Goal: Task Accomplishment & Management: Manage account settings

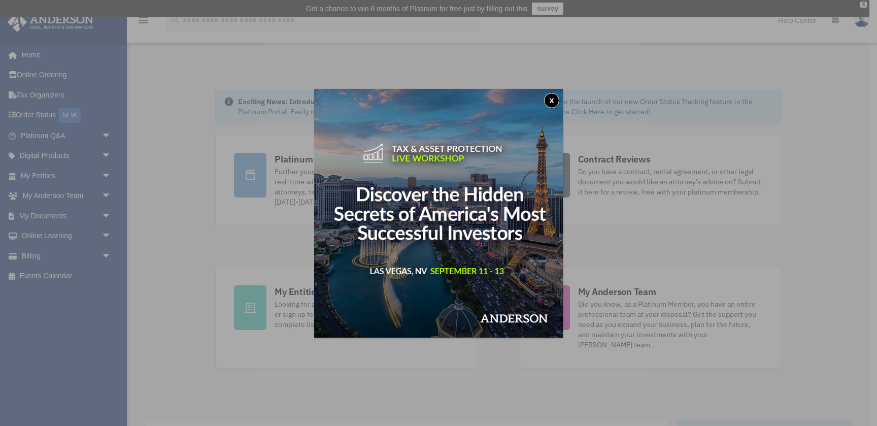
click at [547, 102] on button "x" at bounding box center [551, 100] width 15 height 15
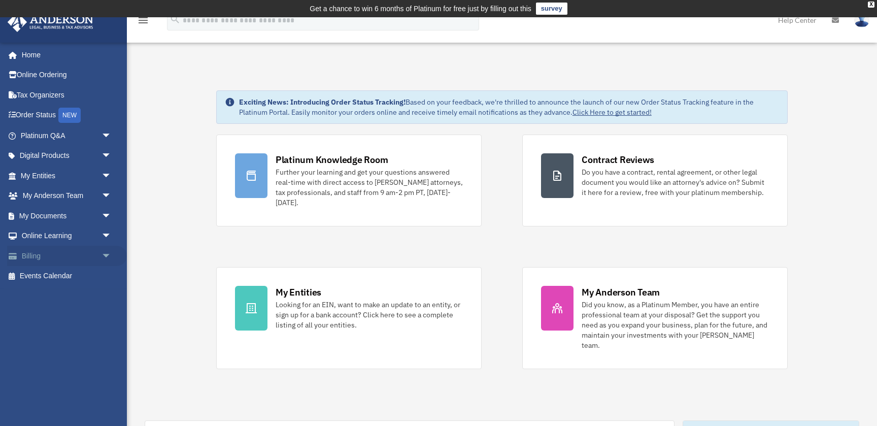
click at [96, 253] on link "Billing arrow_drop_down" at bounding box center [67, 256] width 120 height 20
click at [110, 254] on span "arrow_drop_down" at bounding box center [111, 256] width 20 height 21
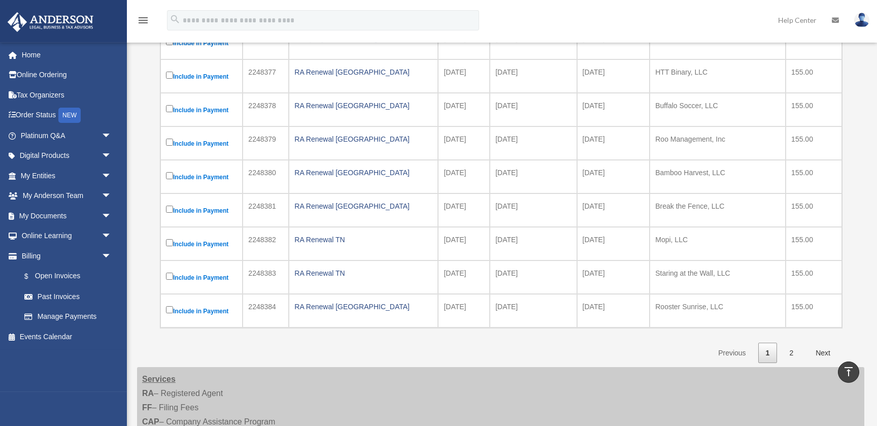
scroll to position [235, 0]
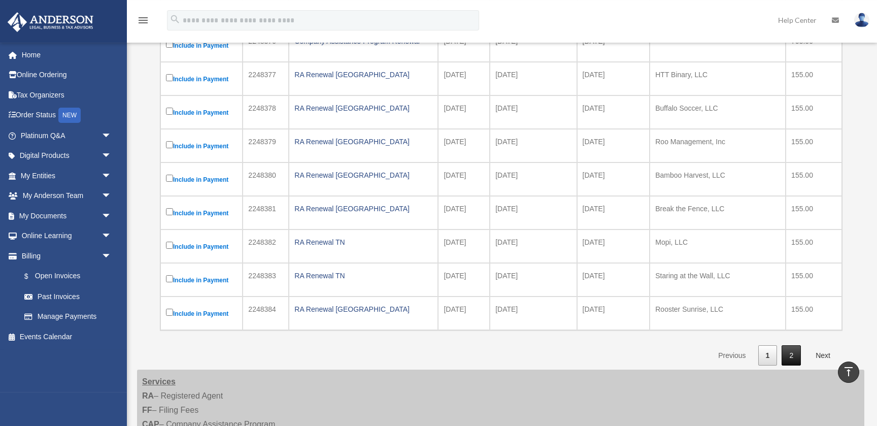
click at [785, 351] on link "2" at bounding box center [790, 355] width 19 height 21
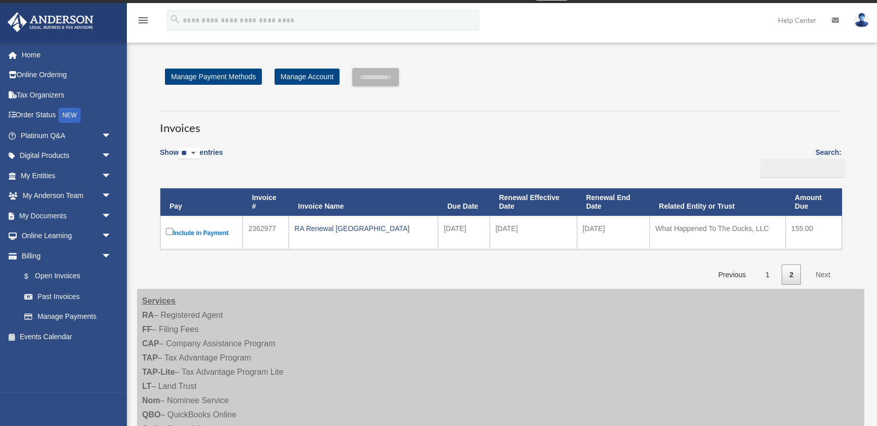
scroll to position [16, 0]
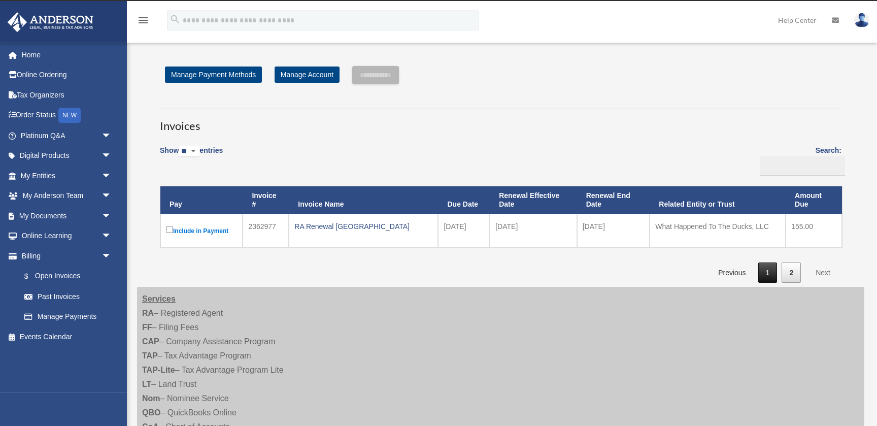
click at [763, 270] on link "1" at bounding box center [767, 272] width 19 height 21
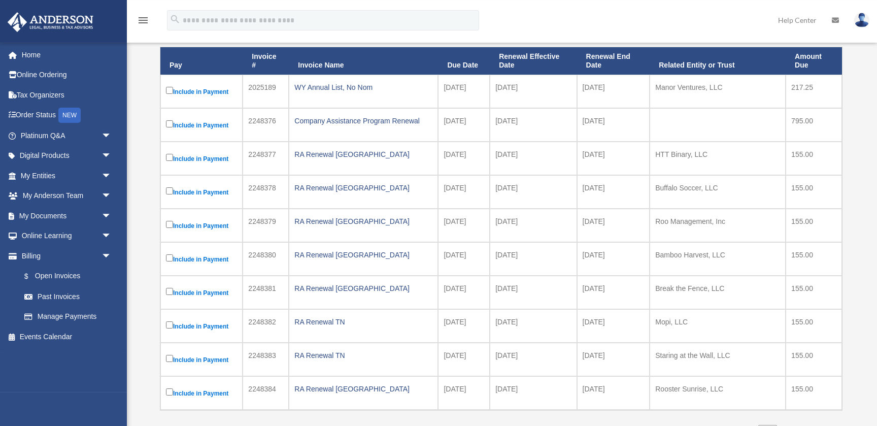
scroll to position [156, 0]
